Goal: Find specific fact: Find specific fact

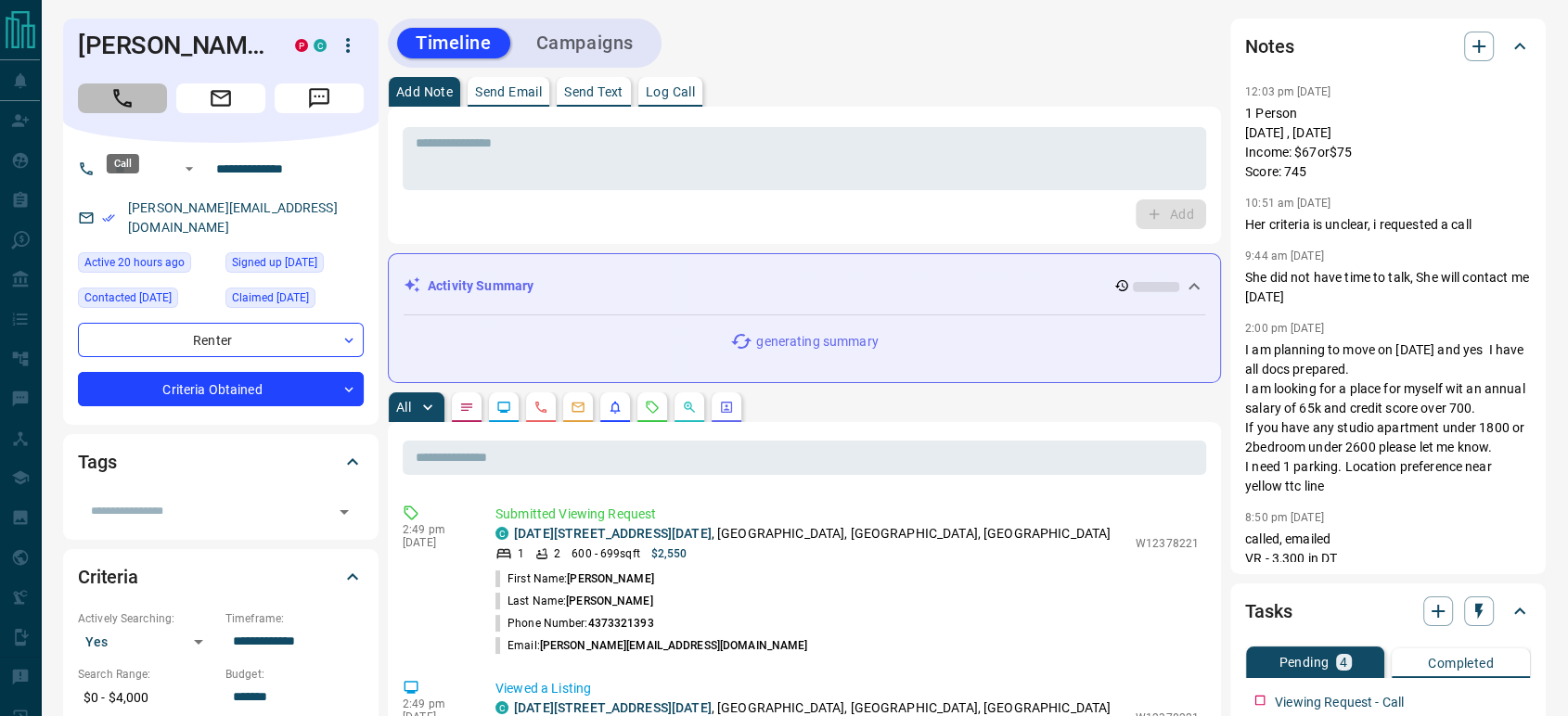
click at [130, 111] on icon "Call" at bounding box center [122, 98] width 24 height 24
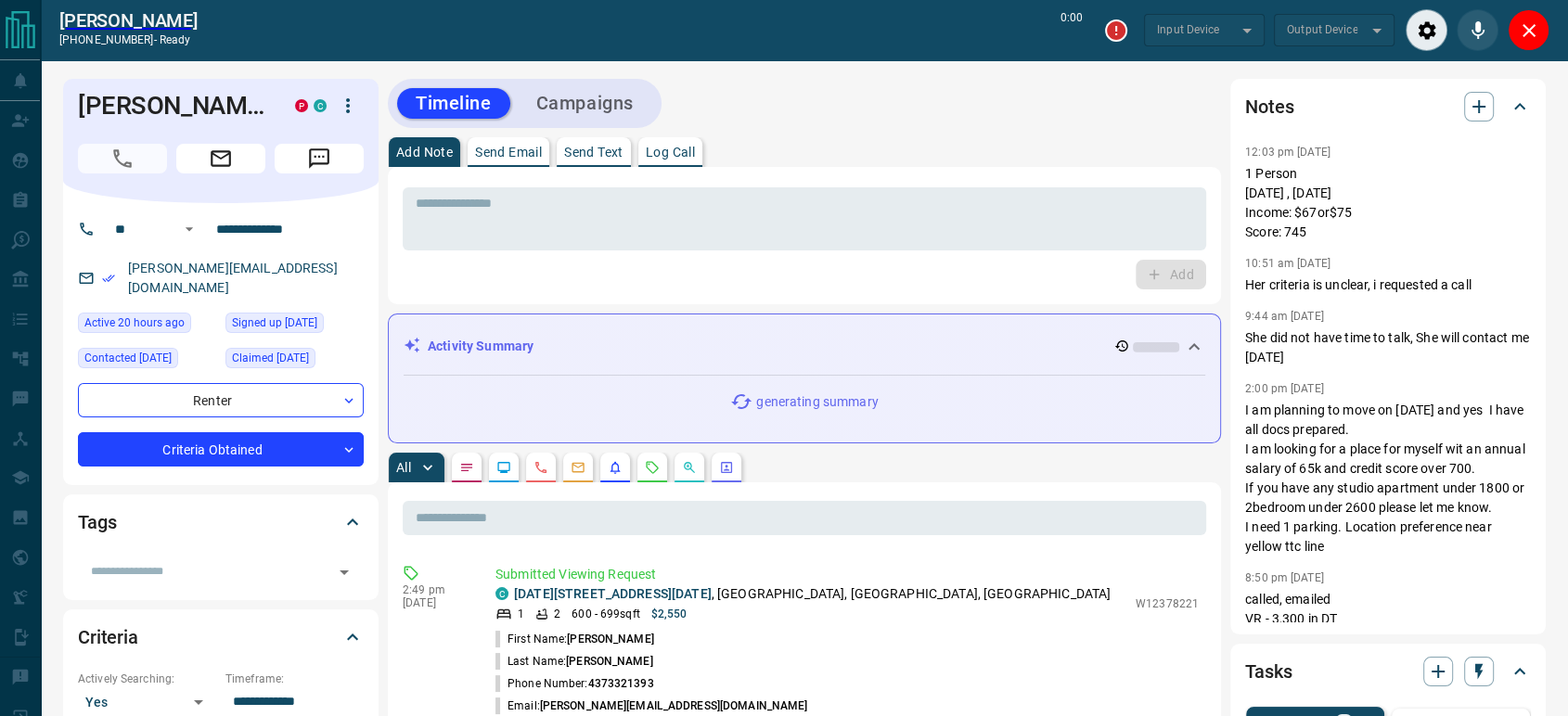
type input "*******"
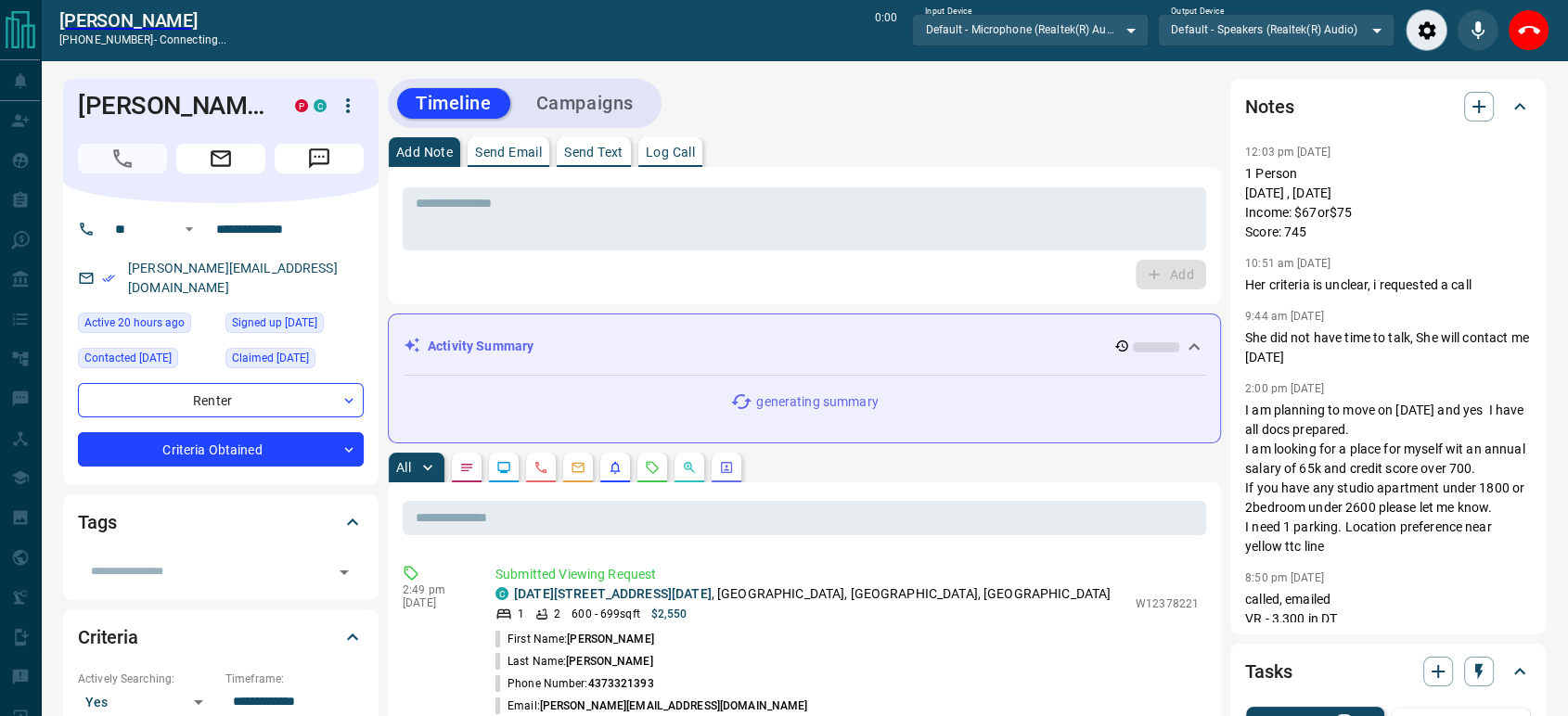
scroll to position [103, 0]
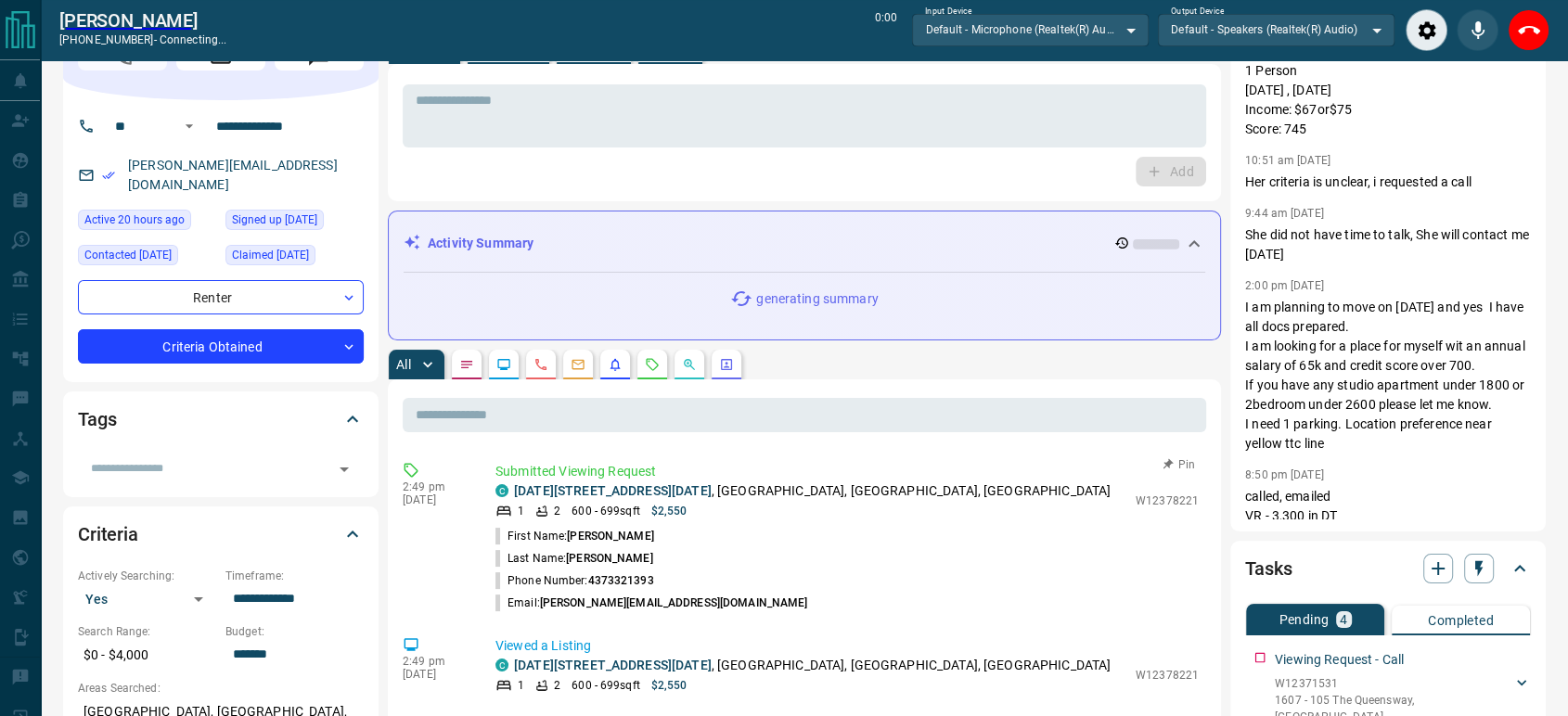
click at [1151, 503] on p "W12378221" at bounding box center [1167, 501] width 63 height 17
copy p "W12378221"
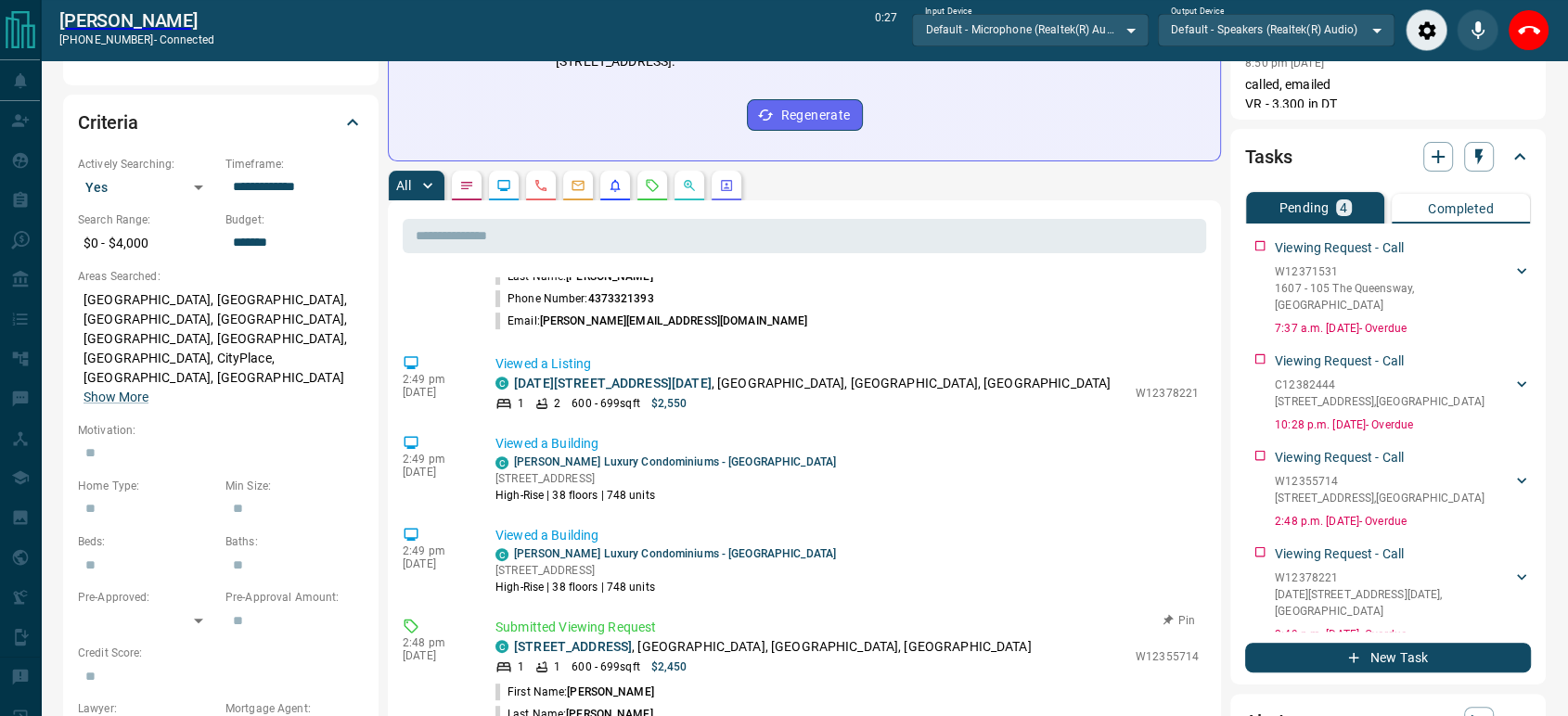
click at [1138, 649] on p "W12355714" at bounding box center [1167, 657] width 63 height 17
copy p "W12355714"
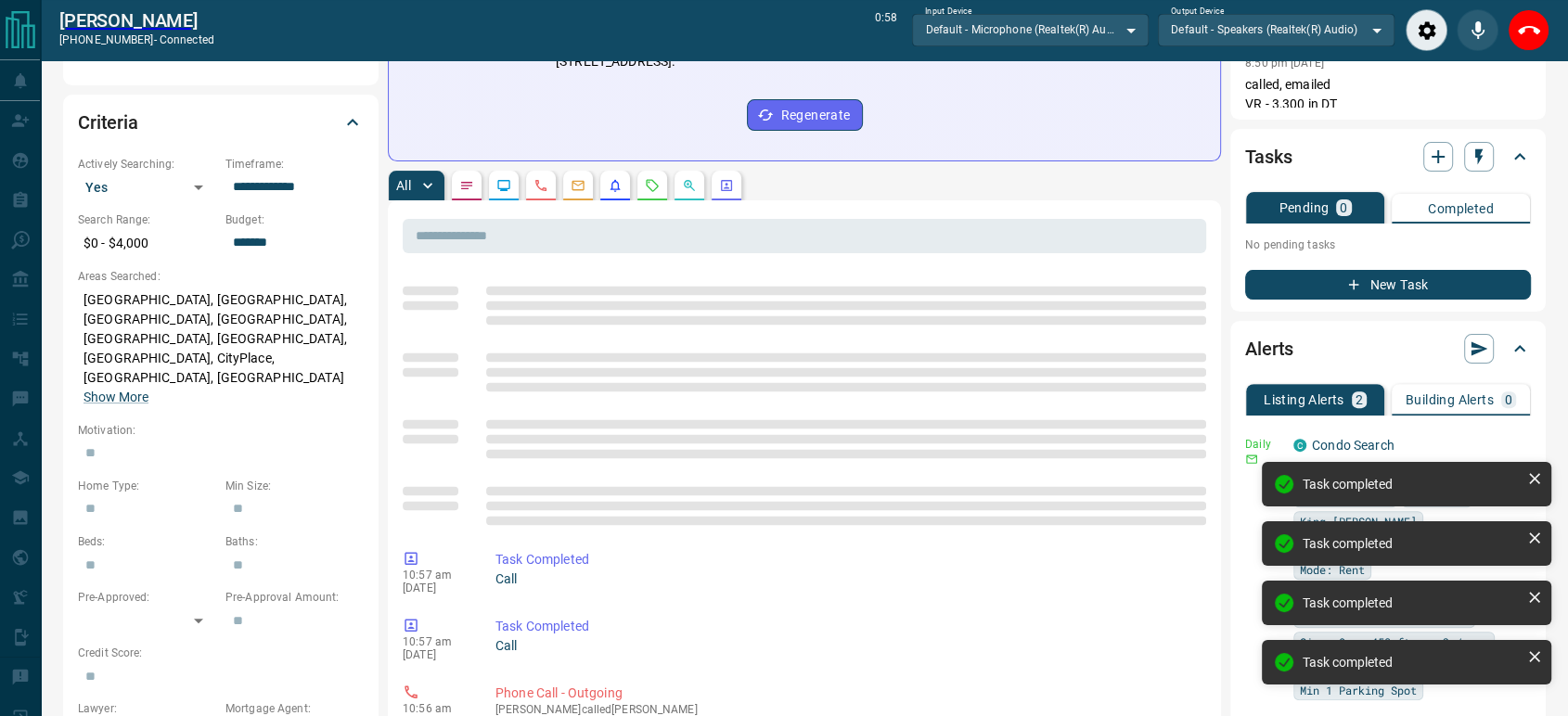
scroll to position [0, 0]
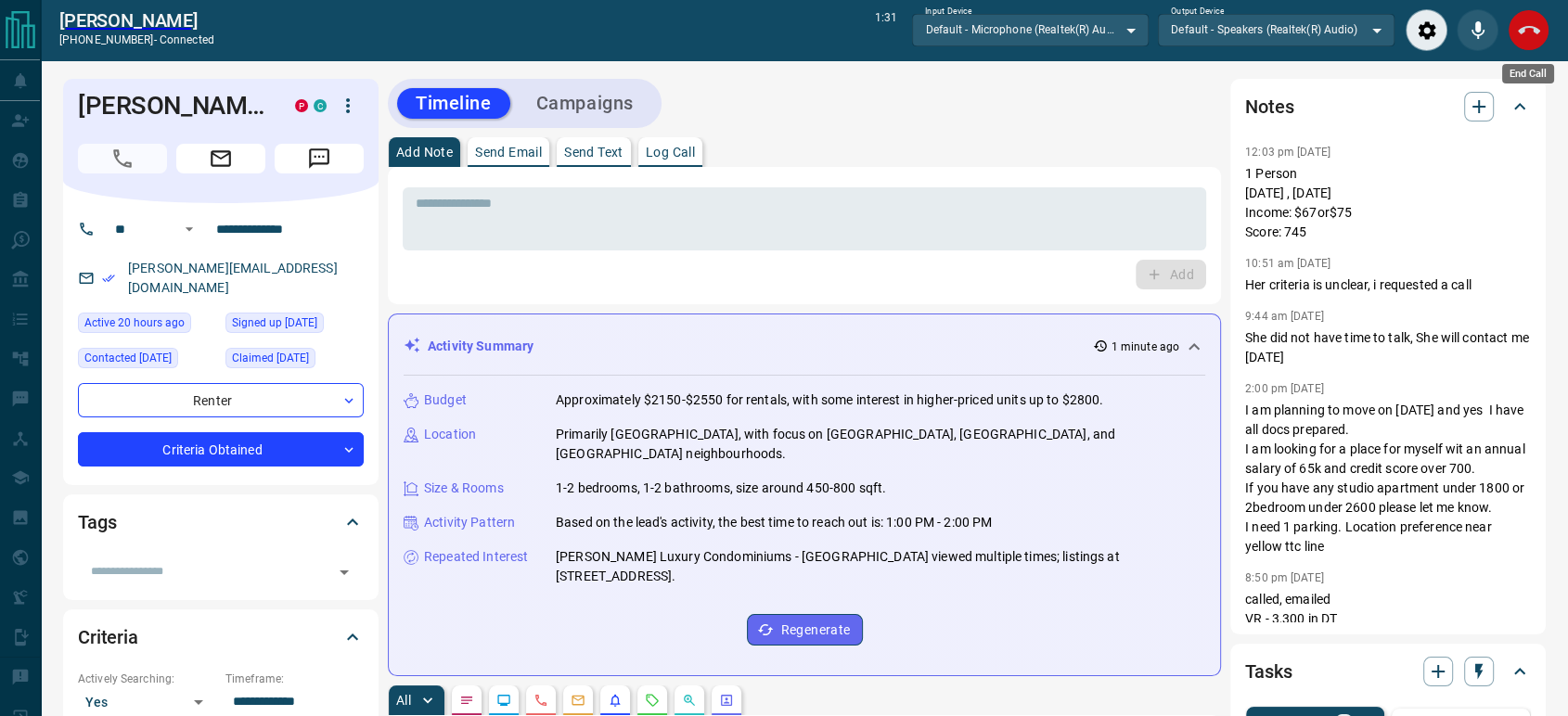
click at [1523, 28] on icon "End Call" at bounding box center [1529, 29] width 23 height 9
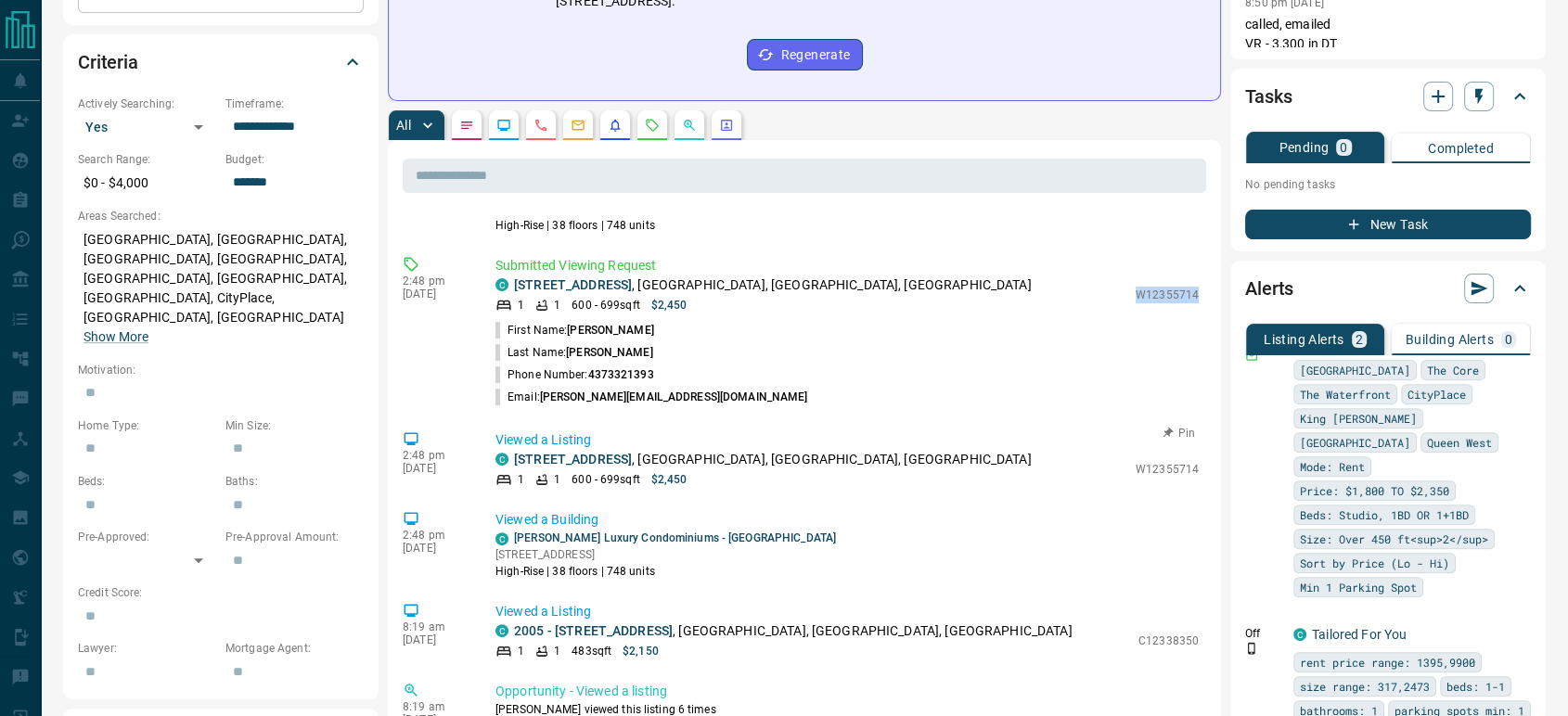
scroll to position [805, 0]
